Goal: Share content: Share content

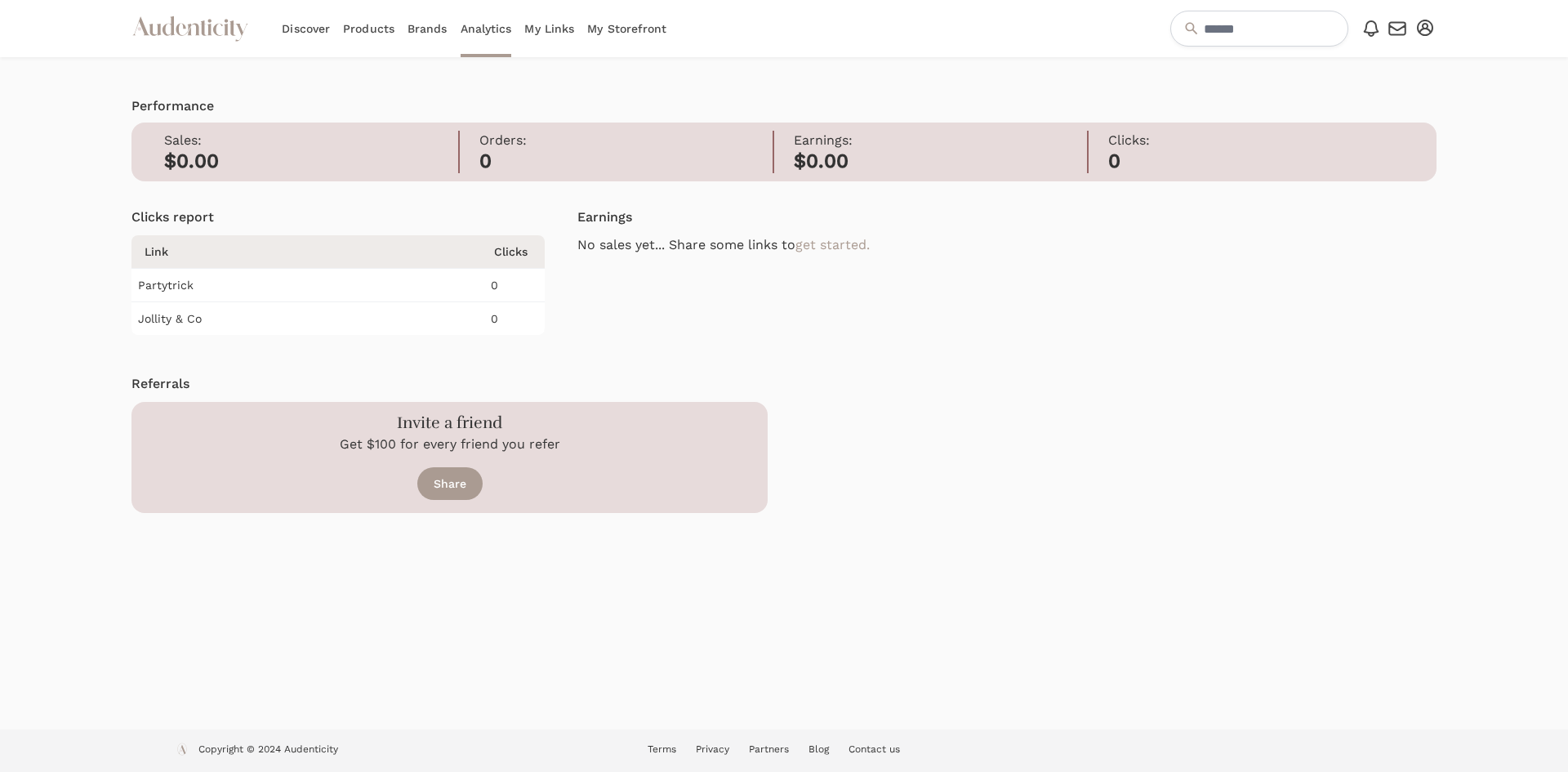
click at [259, 307] on td "Jollity & Co" at bounding box center [309, 319] width 356 height 33
click at [231, 316] on td "Jollity & Co" at bounding box center [309, 319] width 356 height 33
click at [232, 321] on td "Jollity & Co" at bounding box center [309, 319] width 356 height 33
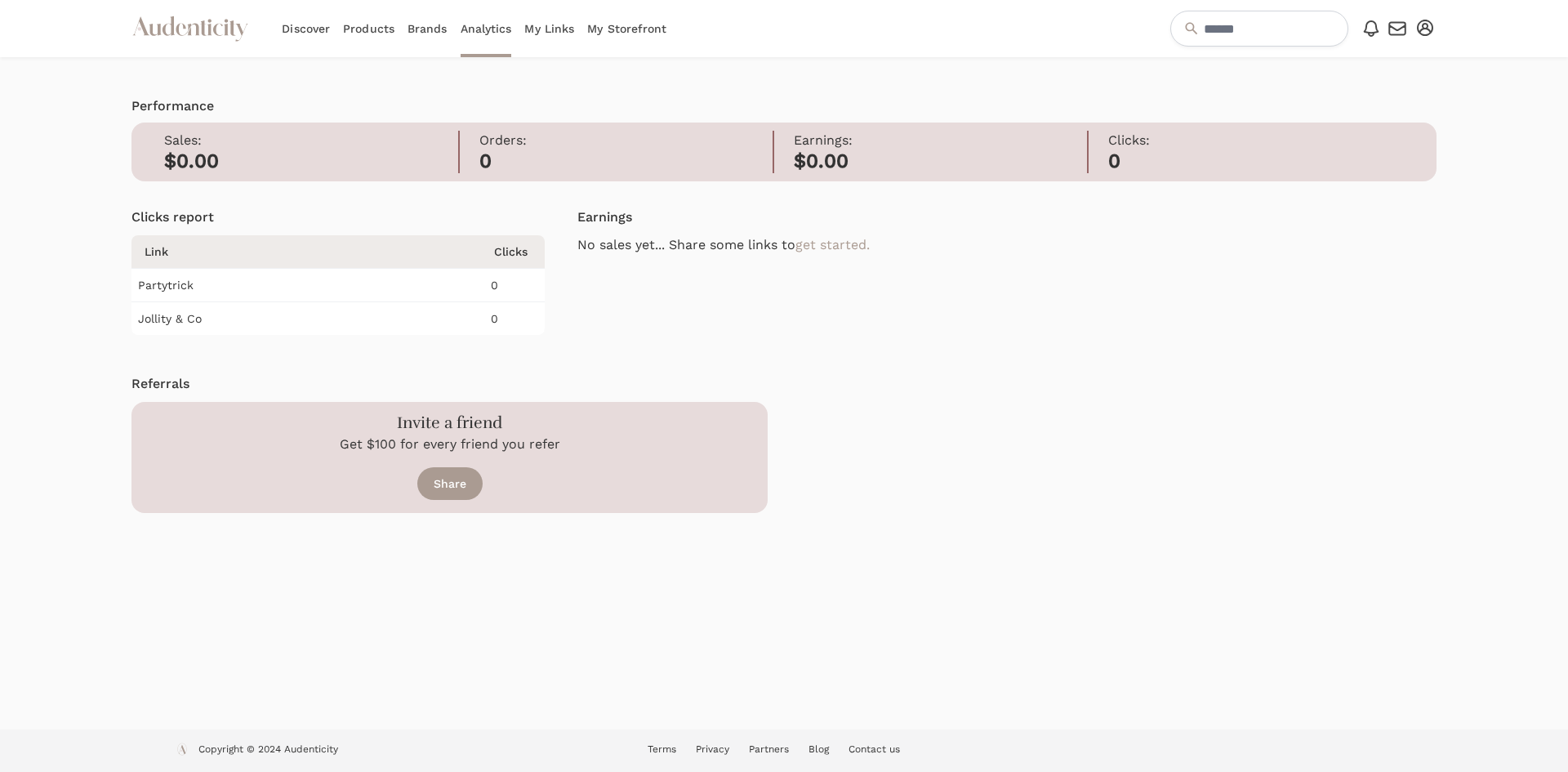
click at [315, 32] on link "Discover" at bounding box center [306, 28] width 48 height 57
click at [366, 31] on link "Products" at bounding box center [368, 28] width 52 height 57
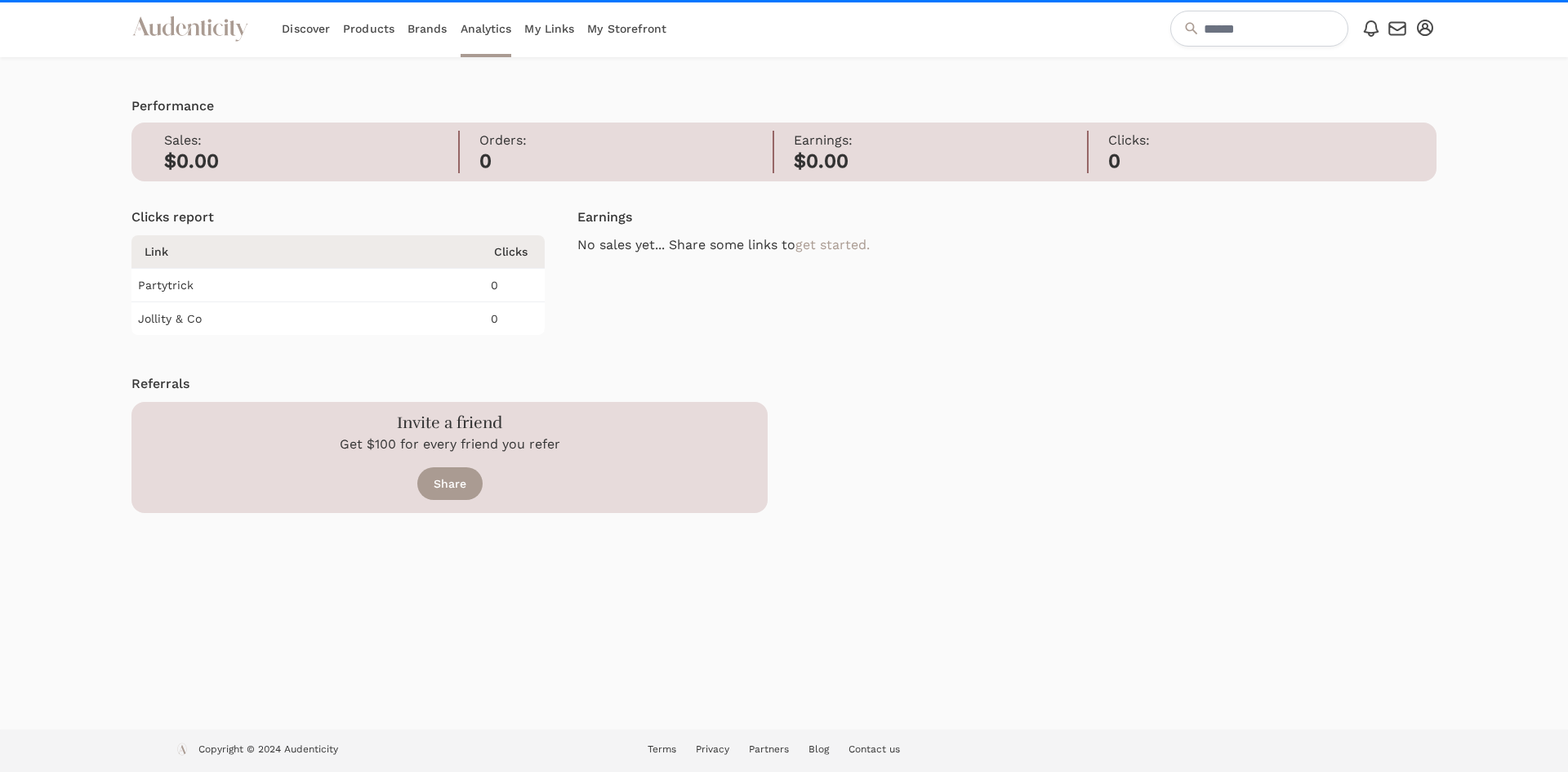
click at [366, 29] on link "Products" at bounding box center [368, 28] width 52 height 57
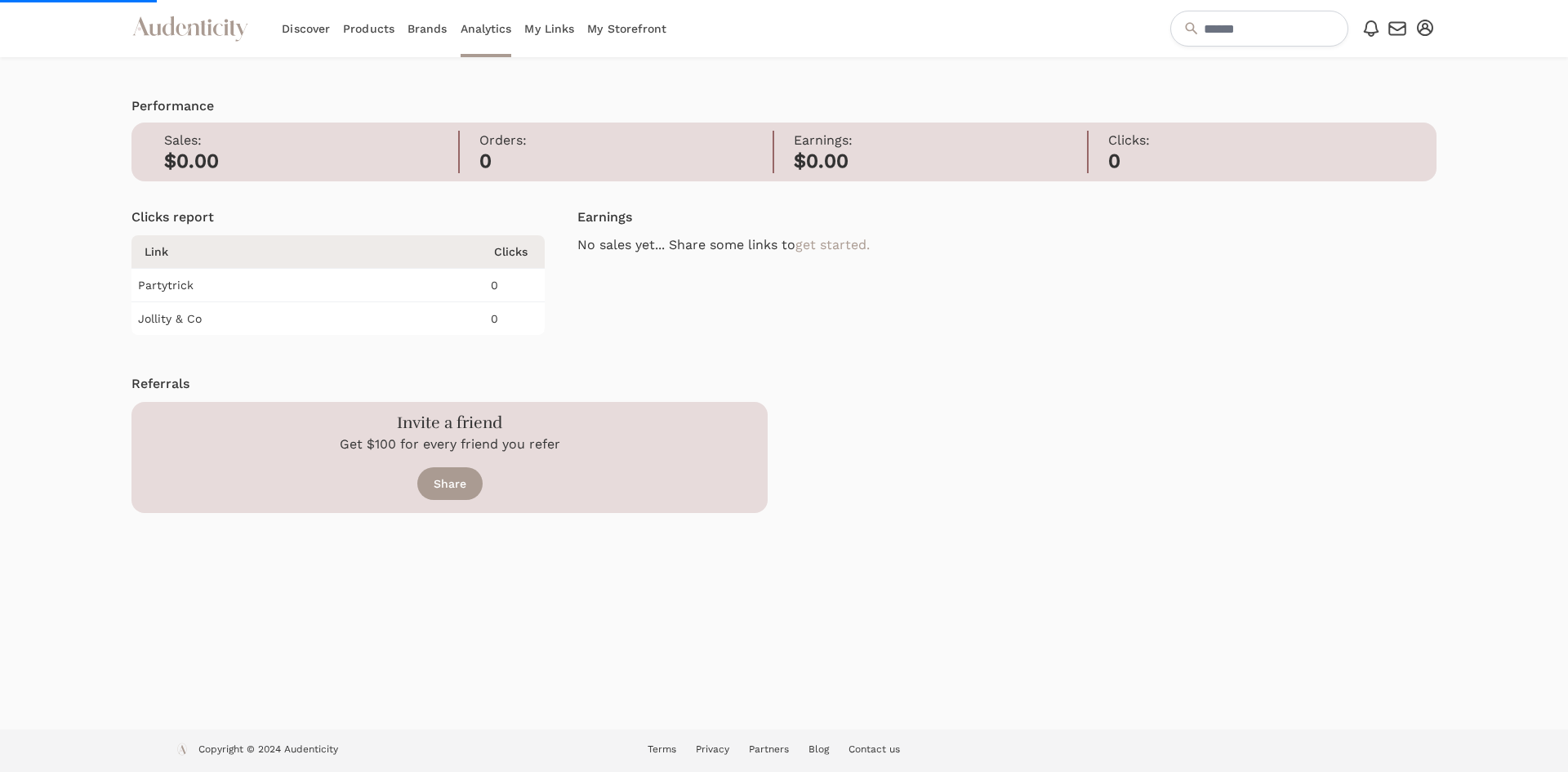
click at [366, 29] on link "Products" at bounding box center [368, 28] width 52 height 57
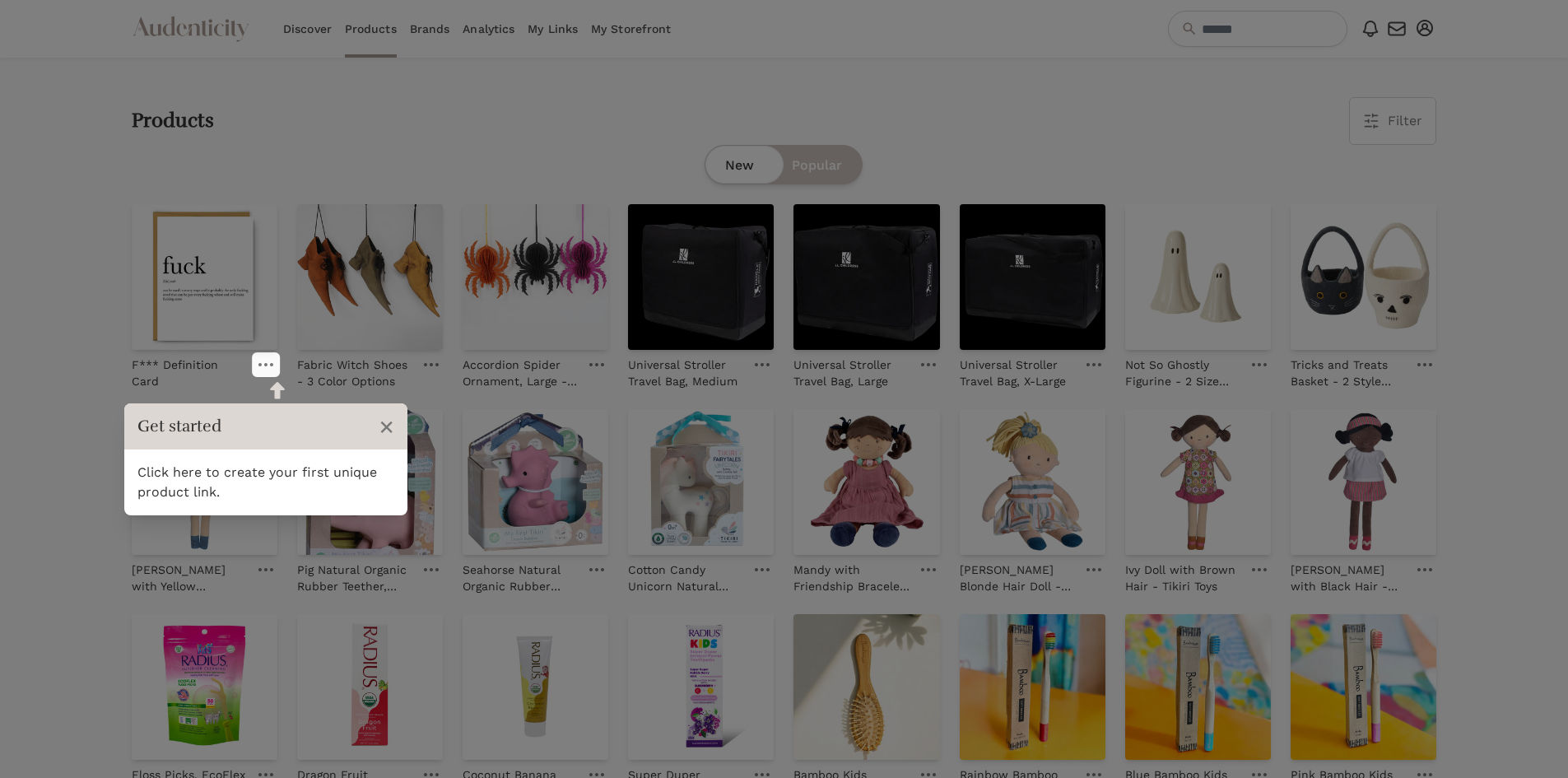
click at [383, 427] on span "×" at bounding box center [387, 426] width 16 height 31
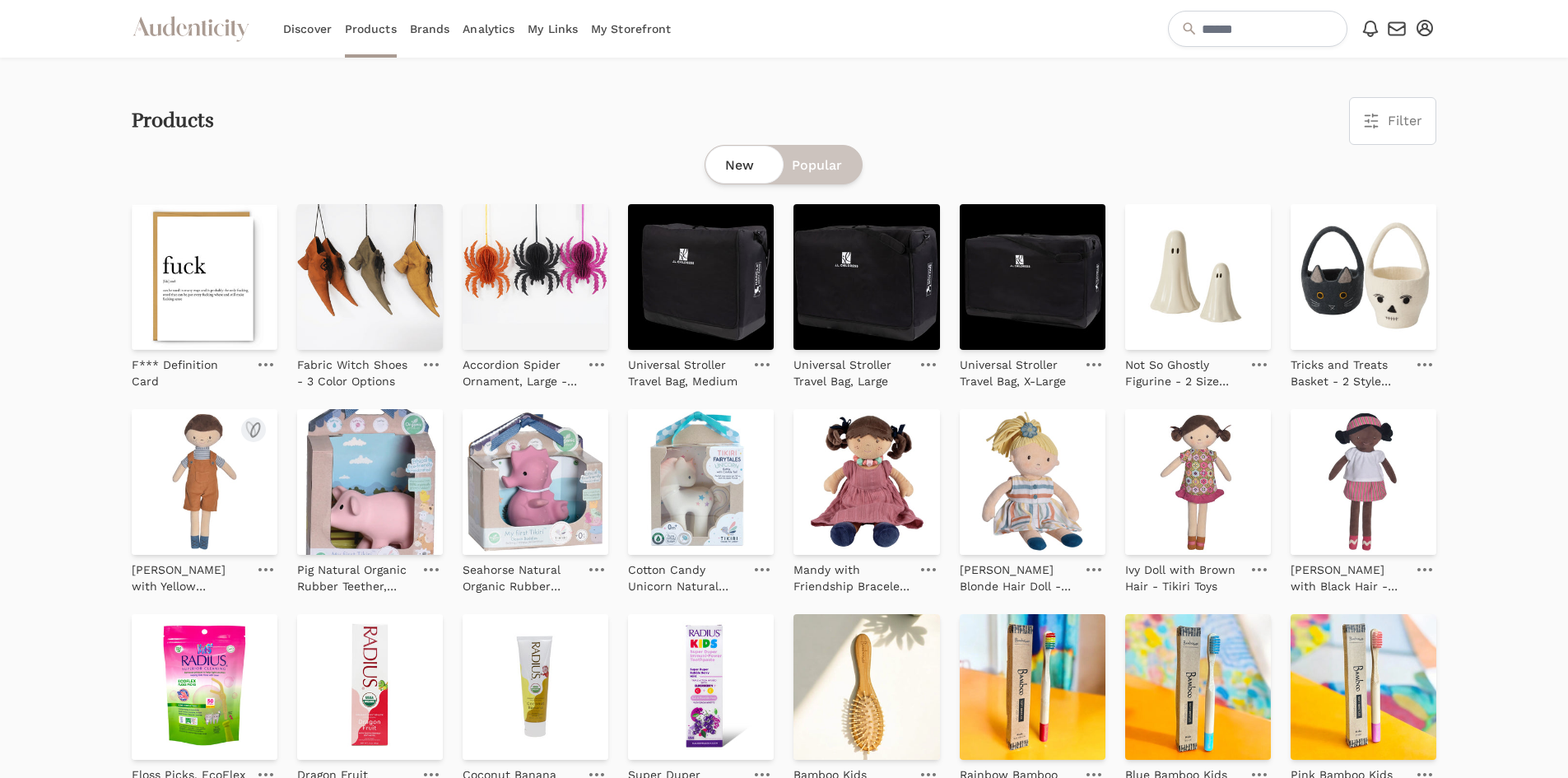
click at [216, 510] on img at bounding box center [204, 481] width 146 height 146
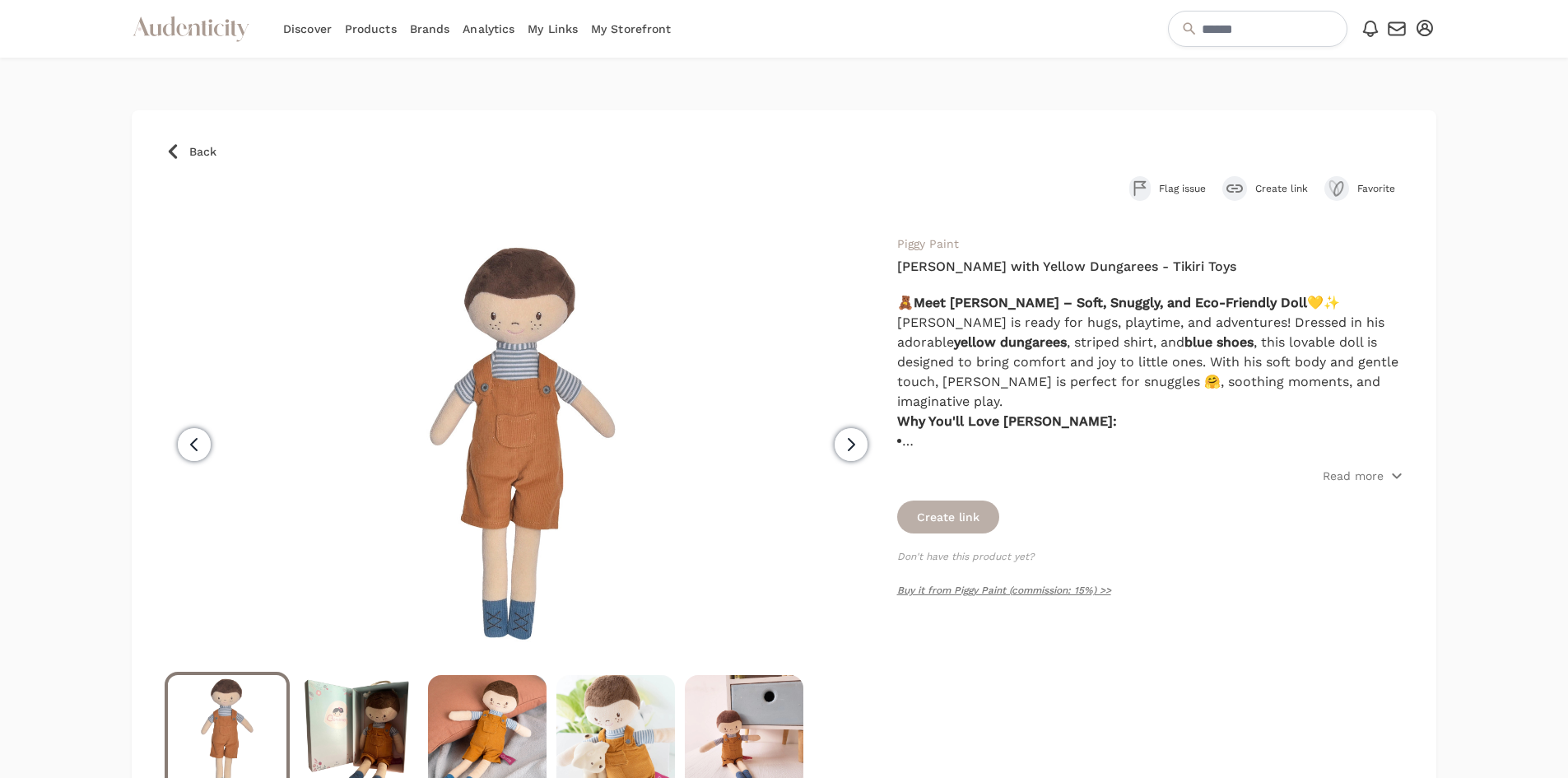
click at [954, 514] on button "Create link" at bounding box center [949, 517] width 102 height 33
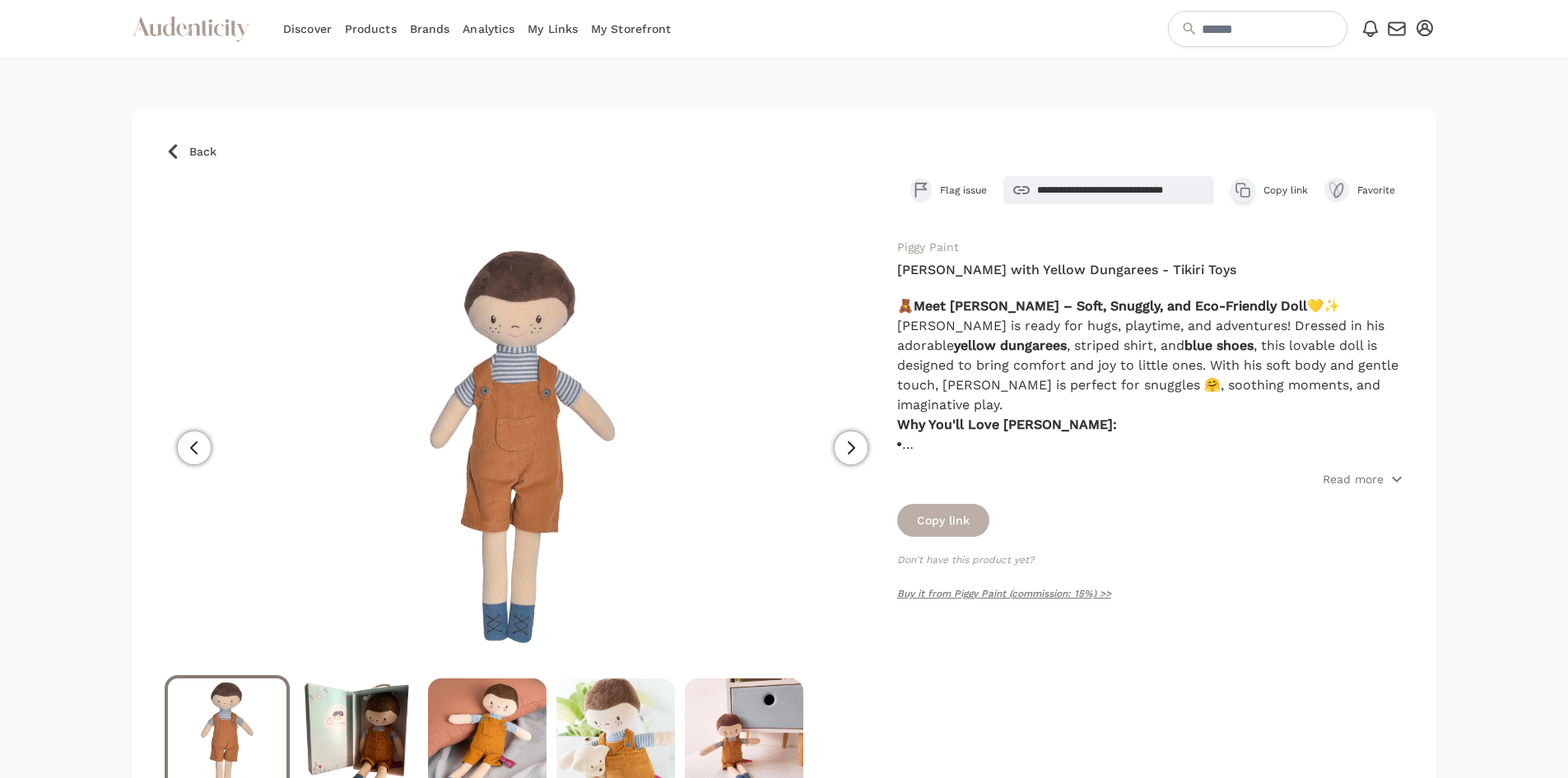
click at [938, 519] on button "Copy link" at bounding box center [943, 519] width 92 height 33
click at [212, 19] on icon at bounding box center [211, 20] width 4 height 4
